Goal: Find specific page/section: Find specific page/section

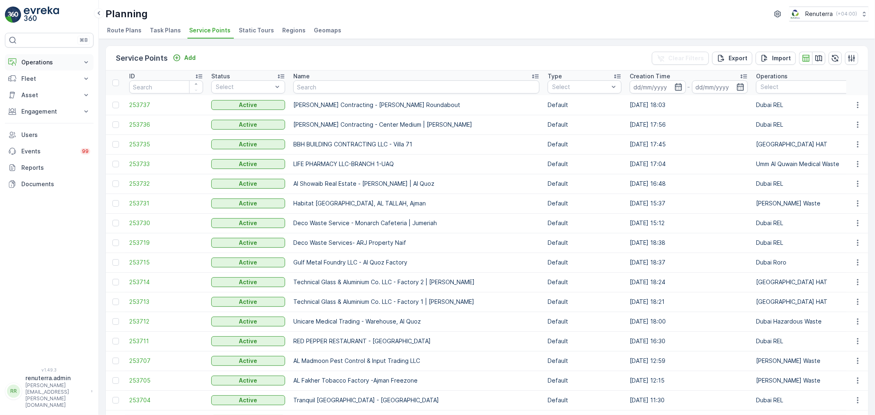
click at [54, 61] on p "Operations" at bounding box center [49, 62] width 56 height 8
click at [44, 90] on link "Planning" at bounding box center [56, 87] width 76 height 11
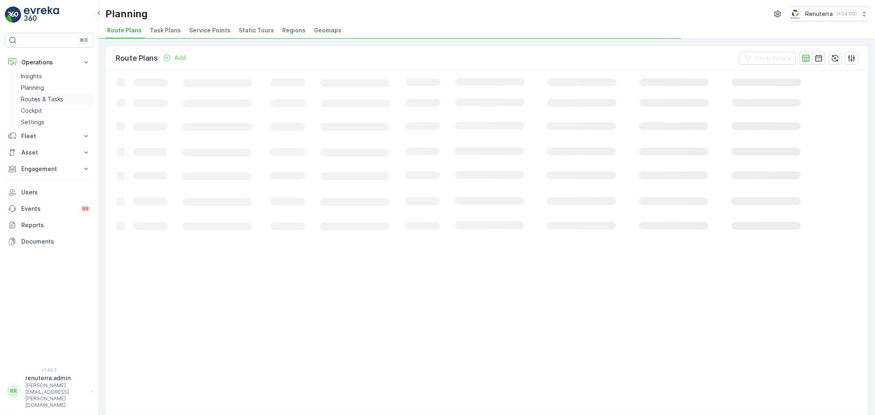
click at [55, 99] on p "Routes & Tasks" at bounding box center [42, 99] width 42 height 8
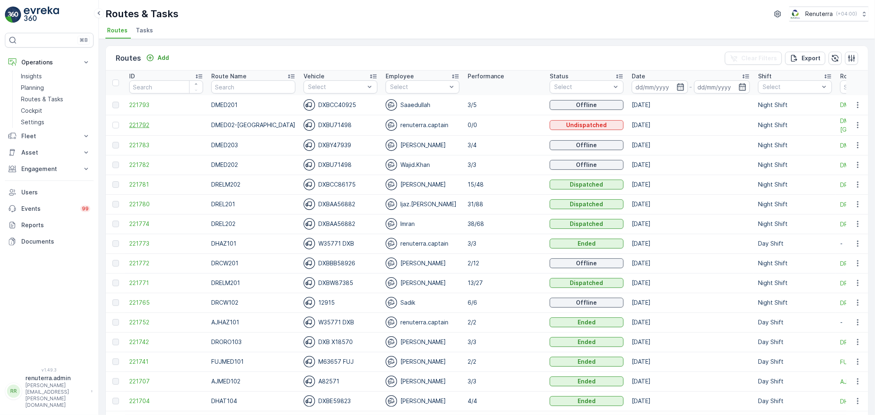
click at [133, 121] on span "221792" at bounding box center [166, 125] width 74 height 8
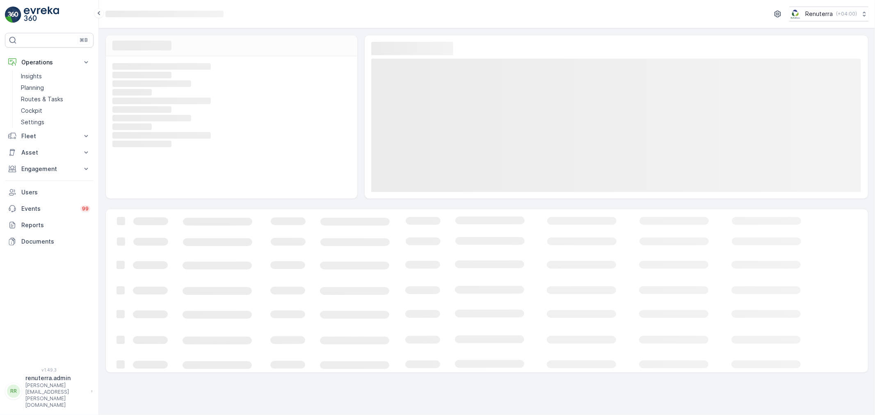
click at [133, 122] on rect at bounding box center [230, 118] width 236 height 7
